Goal: Task Accomplishment & Management: Use online tool/utility

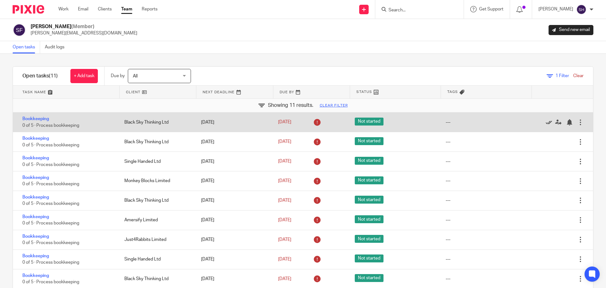
click at [546, 122] on icon at bounding box center [549, 122] width 6 height 6
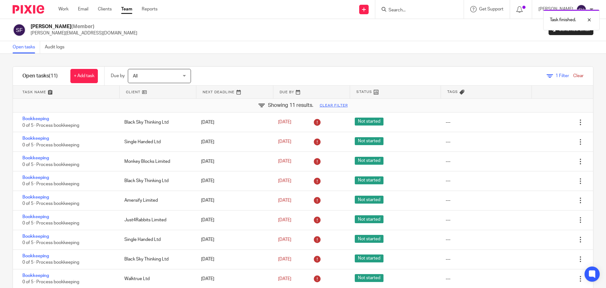
click at [546, 122] on icon at bounding box center [549, 122] width 6 height 6
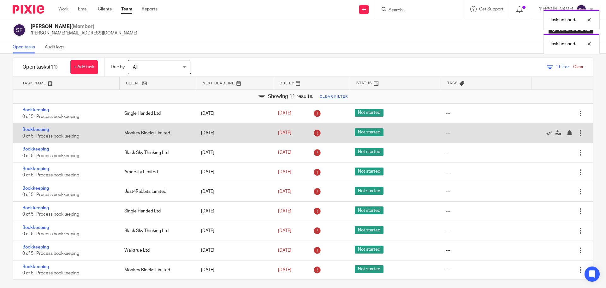
scroll to position [13, 0]
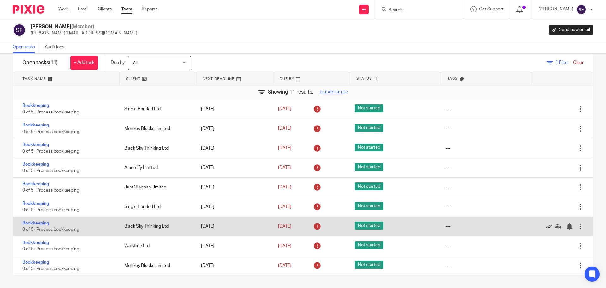
click at [546, 229] on icon at bounding box center [549, 226] width 6 height 6
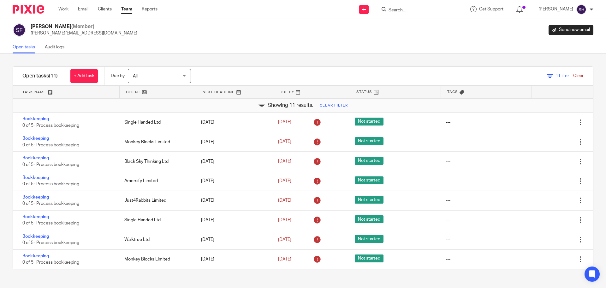
click at [417, 7] on div "Task finished." at bounding box center [451, 18] width 297 height 24
click at [413, 11] on input "Search" at bounding box center [416, 11] width 57 height 6
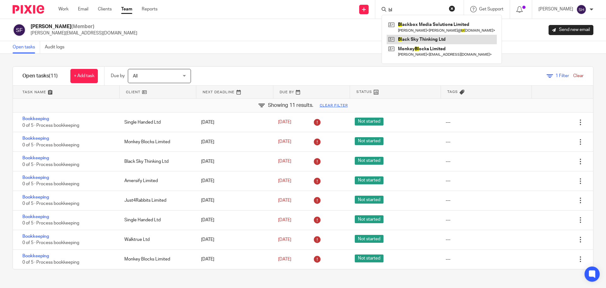
type input "bl"
click at [422, 39] on link at bounding box center [442, 39] width 110 height 9
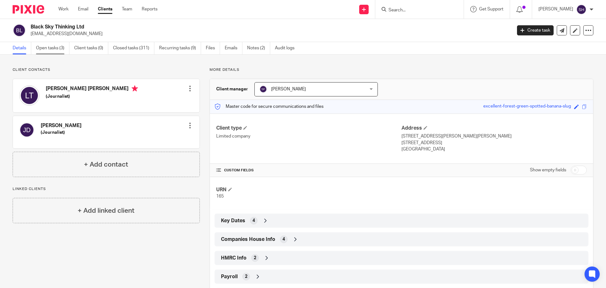
click at [49, 48] on link "Open tasks (3)" at bounding box center [52, 48] width 33 height 12
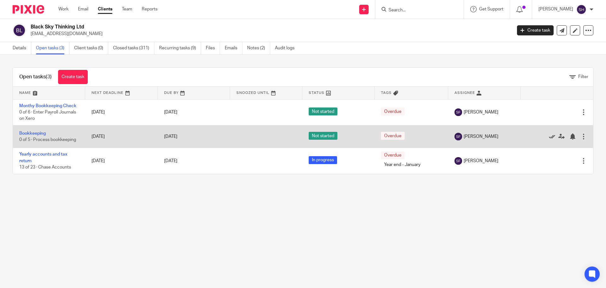
click at [549, 136] on icon at bounding box center [552, 136] width 6 height 6
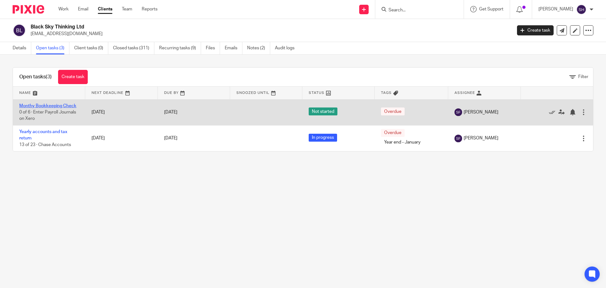
click at [45, 106] on link "Monthy Bookkeeping Check" at bounding box center [47, 106] width 57 height 4
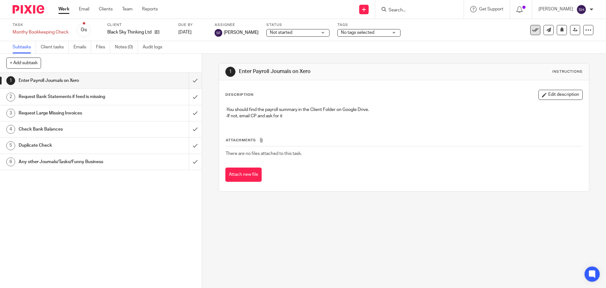
click at [532, 30] on icon at bounding box center [535, 30] width 6 height 6
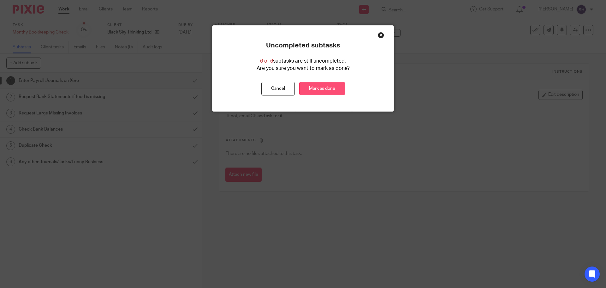
click at [313, 92] on link "Mark as done" at bounding box center [322, 89] width 46 height 14
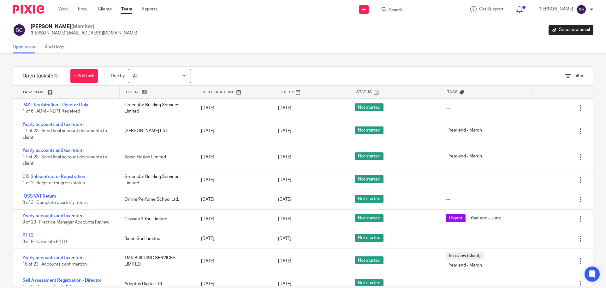
scroll to position [939, 0]
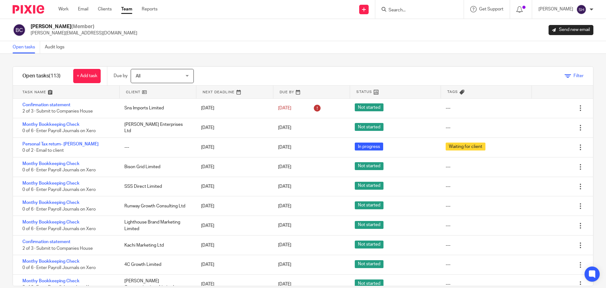
click at [565, 76] on icon at bounding box center [568, 76] width 6 height 6
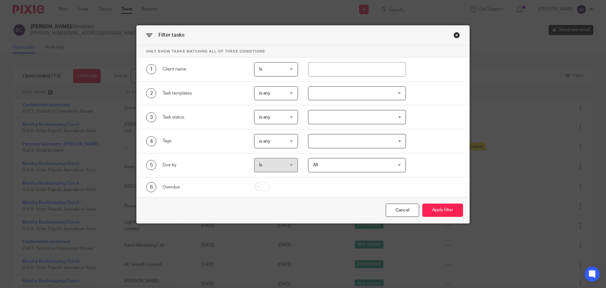
click at [323, 89] on div at bounding box center [357, 93] width 98 height 14
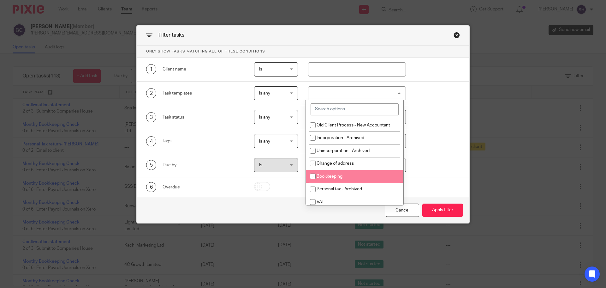
click at [329, 177] on span "Bookkeeping" at bounding box center [330, 176] width 26 height 4
checkbox input "true"
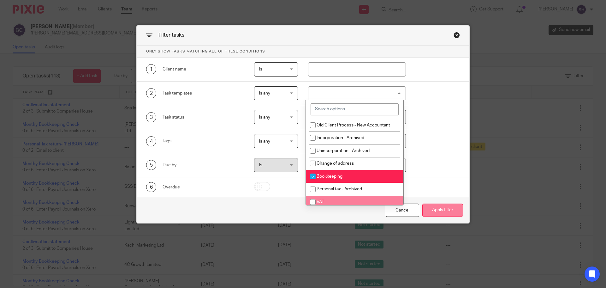
click at [443, 213] on button "Apply filter" at bounding box center [442, 210] width 41 height 14
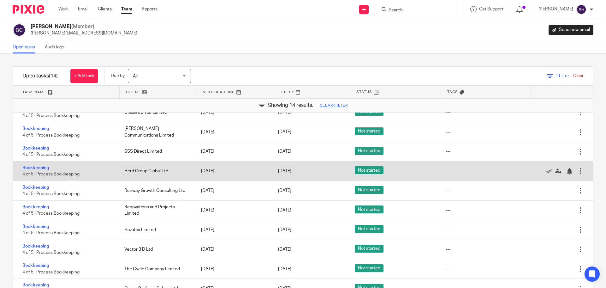
scroll to position [23, 0]
